Goal: Task Accomplishment & Management: Manage account settings

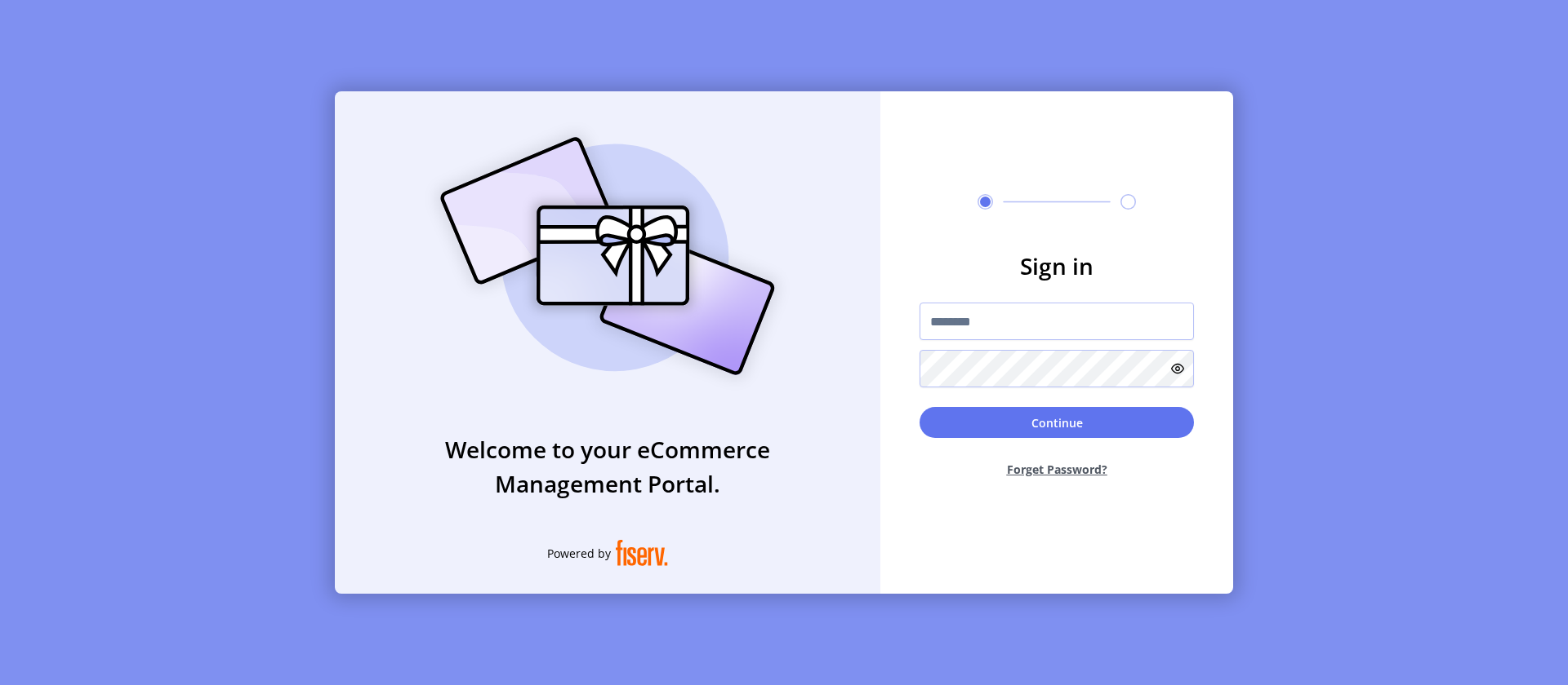
click at [1057, 322] on input "text" at bounding box center [1057, 321] width 274 height 37
type input "**********"
click at [1057, 422] on button "Continue" at bounding box center [1057, 422] width 274 height 31
